Goal: Transaction & Acquisition: Purchase product/service

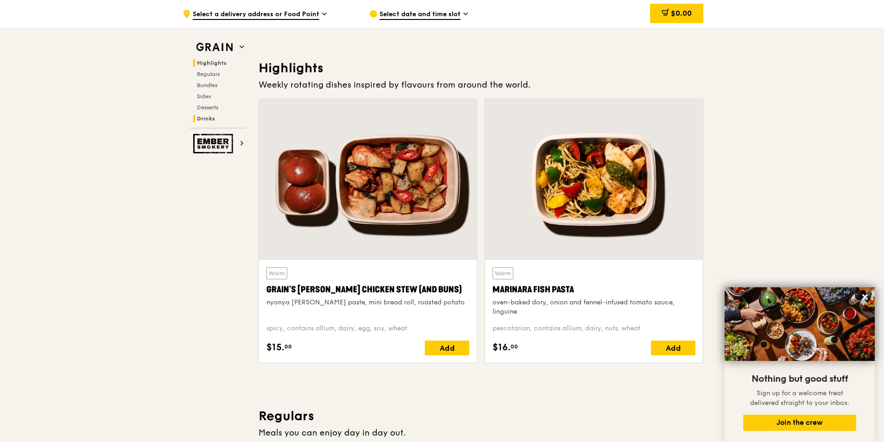
click at [211, 118] on span "Drinks" at bounding box center [206, 118] width 18 height 6
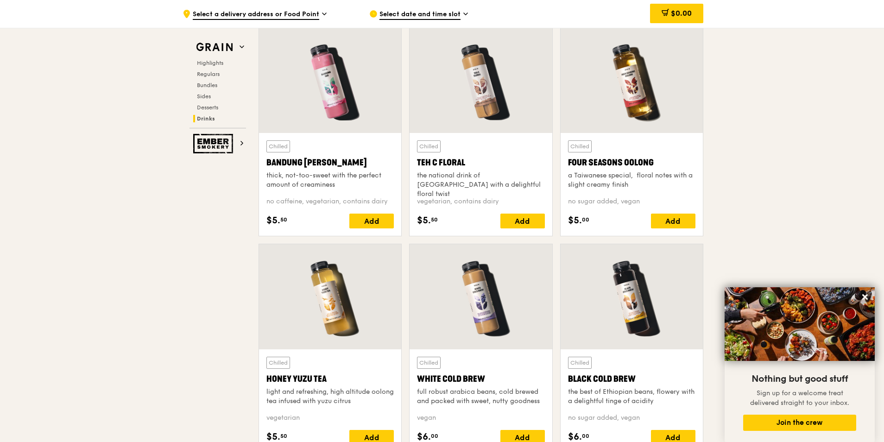
scroll to position [3252, 0]
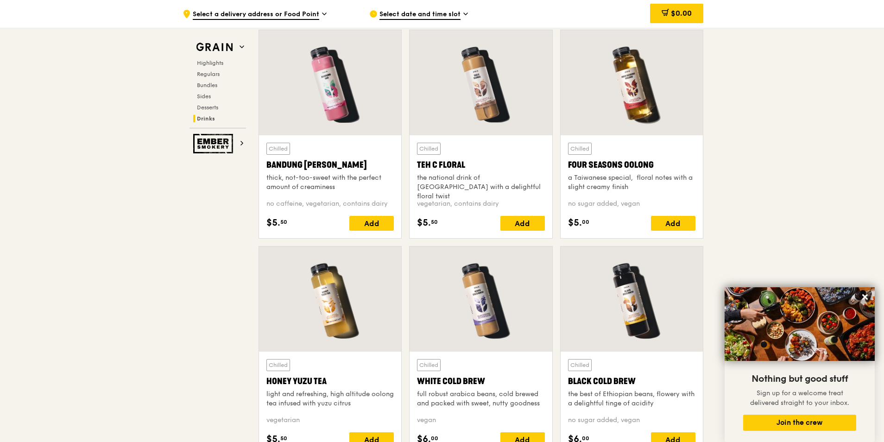
drag, startPoint x: 657, startPoint y: 163, endPoint x: 568, endPoint y: 166, distance: 89.0
click at [568, 166] on div "Four Seasons Oolong" at bounding box center [631, 164] width 127 height 13
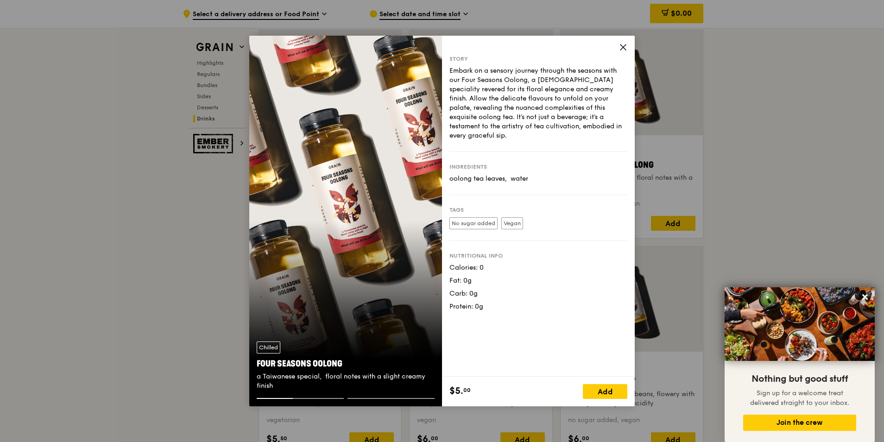
drag, startPoint x: 568, startPoint y: 166, endPoint x: 627, endPoint y: 44, distance: 135.5
click at [627, 44] on icon at bounding box center [623, 47] width 8 height 8
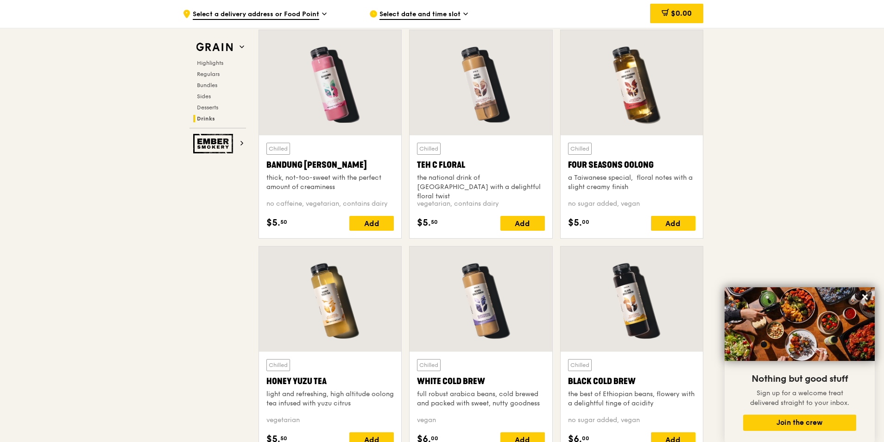
drag, startPoint x: 657, startPoint y: 163, endPoint x: 569, endPoint y: 165, distance: 88.5
click at [569, 165] on div "Four Seasons Oolong" at bounding box center [631, 164] width 127 height 13
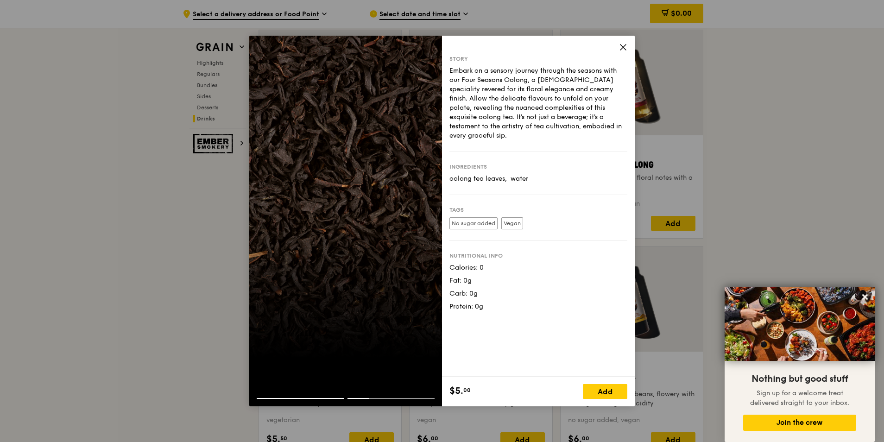
click at [621, 48] on icon at bounding box center [623, 47] width 8 height 8
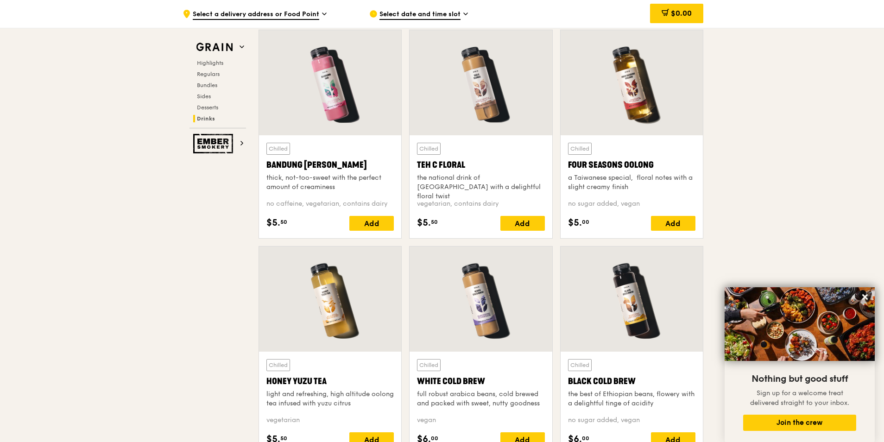
drag, startPoint x: 569, startPoint y: 164, endPoint x: 652, endPoint y: 164, distance: 82.9
click at [652, 164] on div "Four Seasons Oolong" at bounding box center [631, 164] width 127 height 13
